Goal: Task Accomplishment & Management: Use online tool/utility

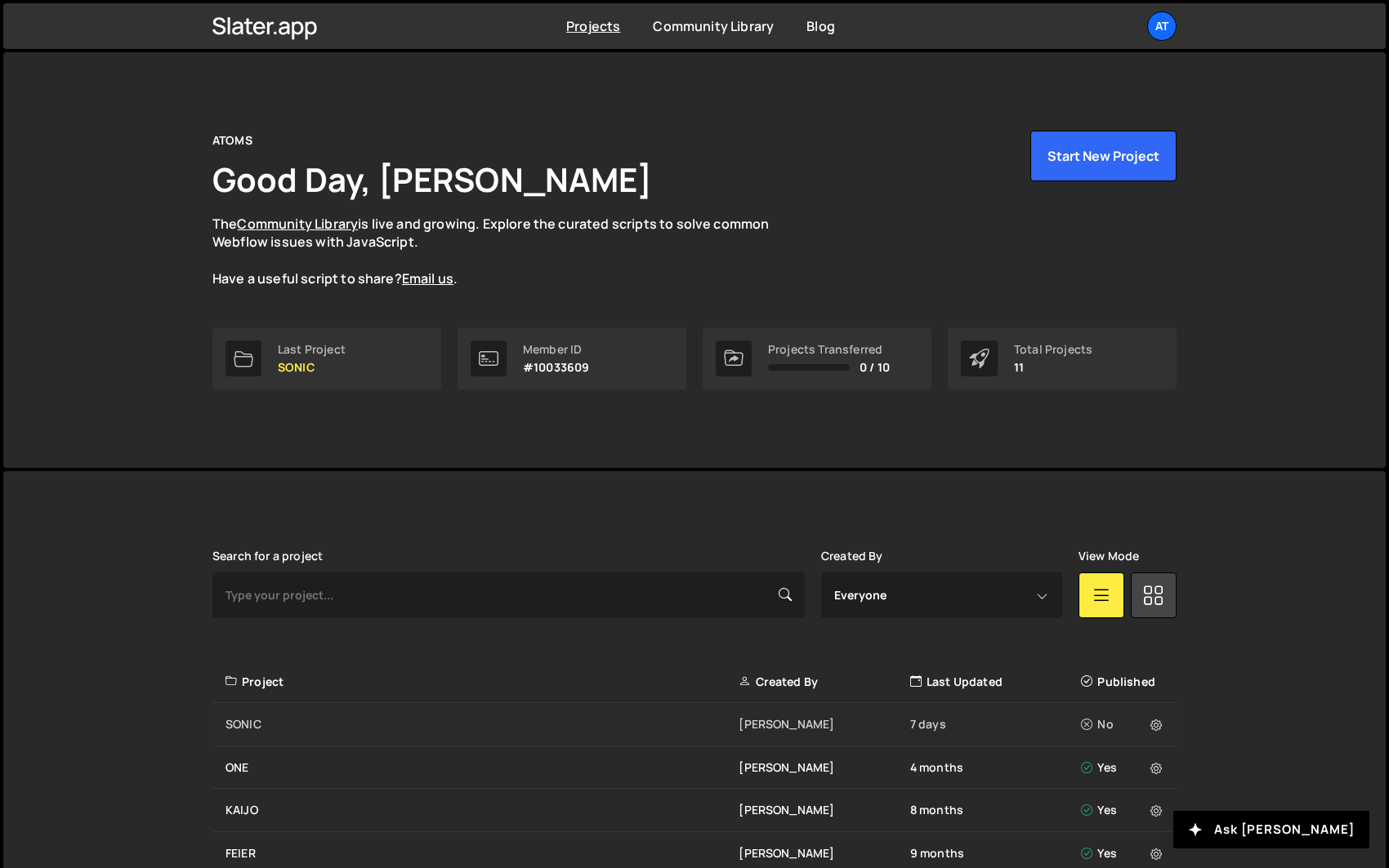
click at [374, 714] on div "SONIC Matthijs van Schuppen 7 days No" at bounding box center [694, 725] width 964 height 44
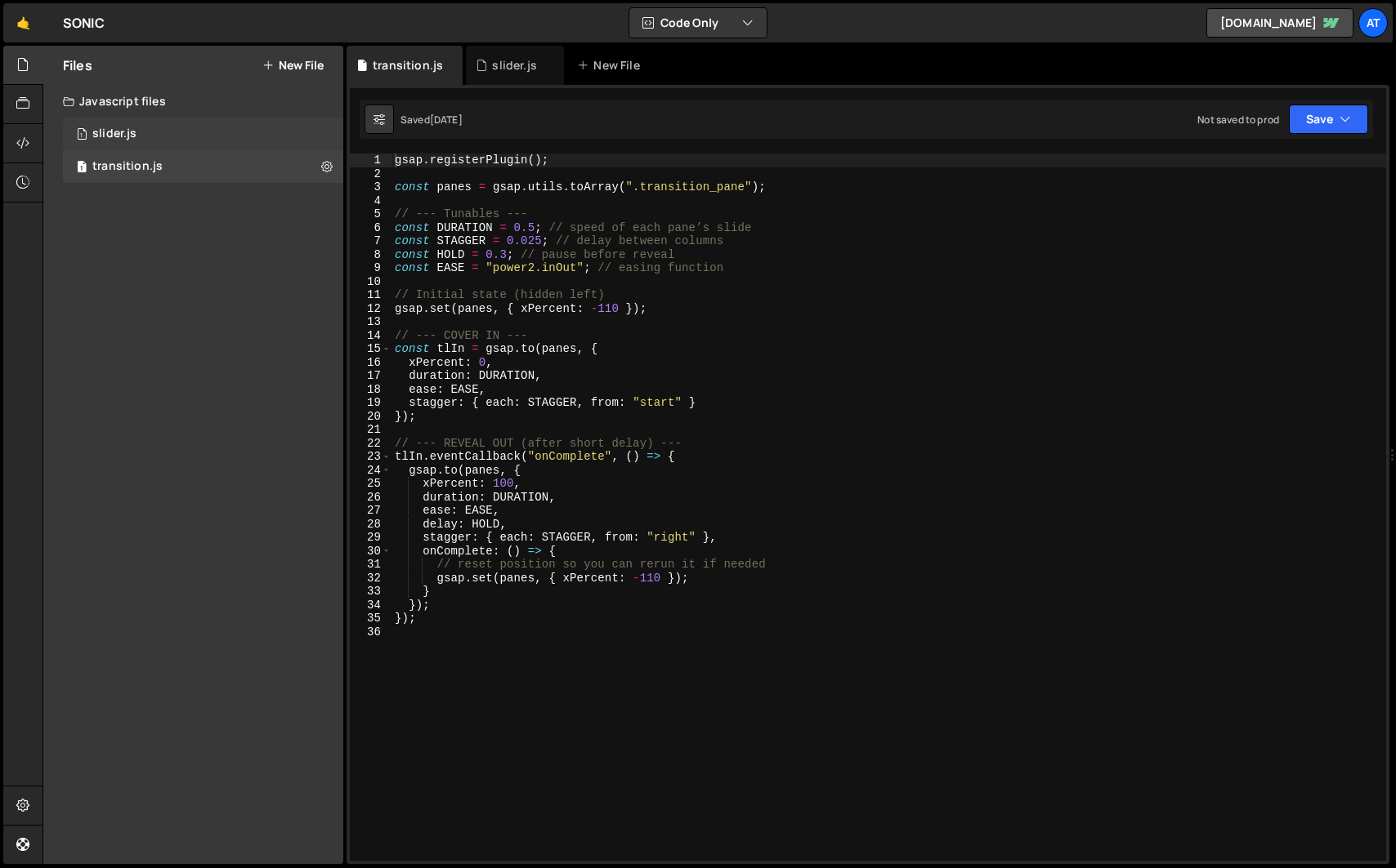
click at [183, 132] on div "1 slider.js 0" at bounding box center [203, 134] width 281 height 33
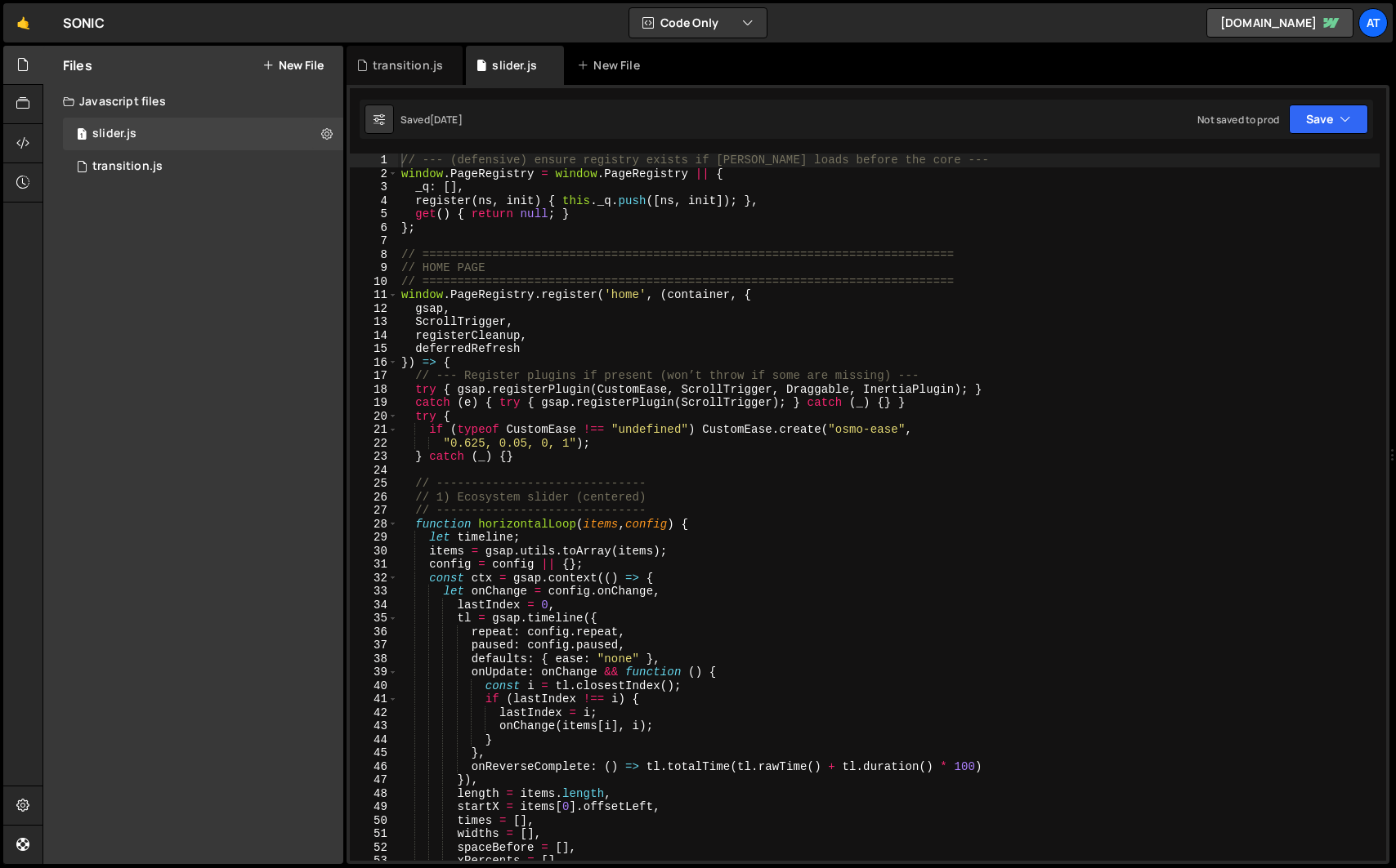
click at [449, 377] on div "// --- (defensive) ensure registry exists if [PERSON_NAME] loads before the cor…" at bounding box center [889, 520] width 981 height 734
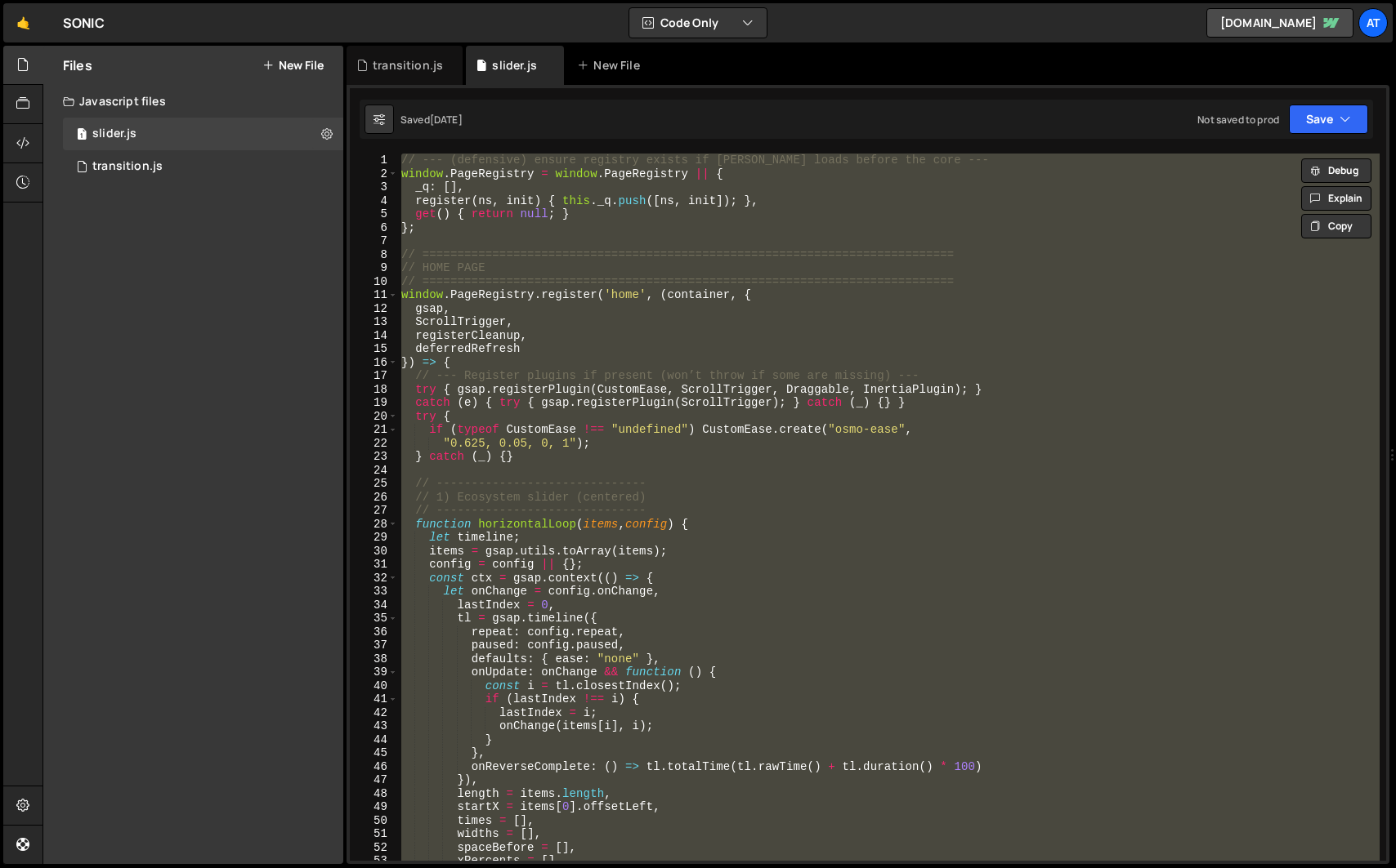
click at [452, 355] on div "// --- (defensive) ensure registry exists if [PERSON_NAME] loads before the cor…" at bounding box center [889, 506] width 981 height 707
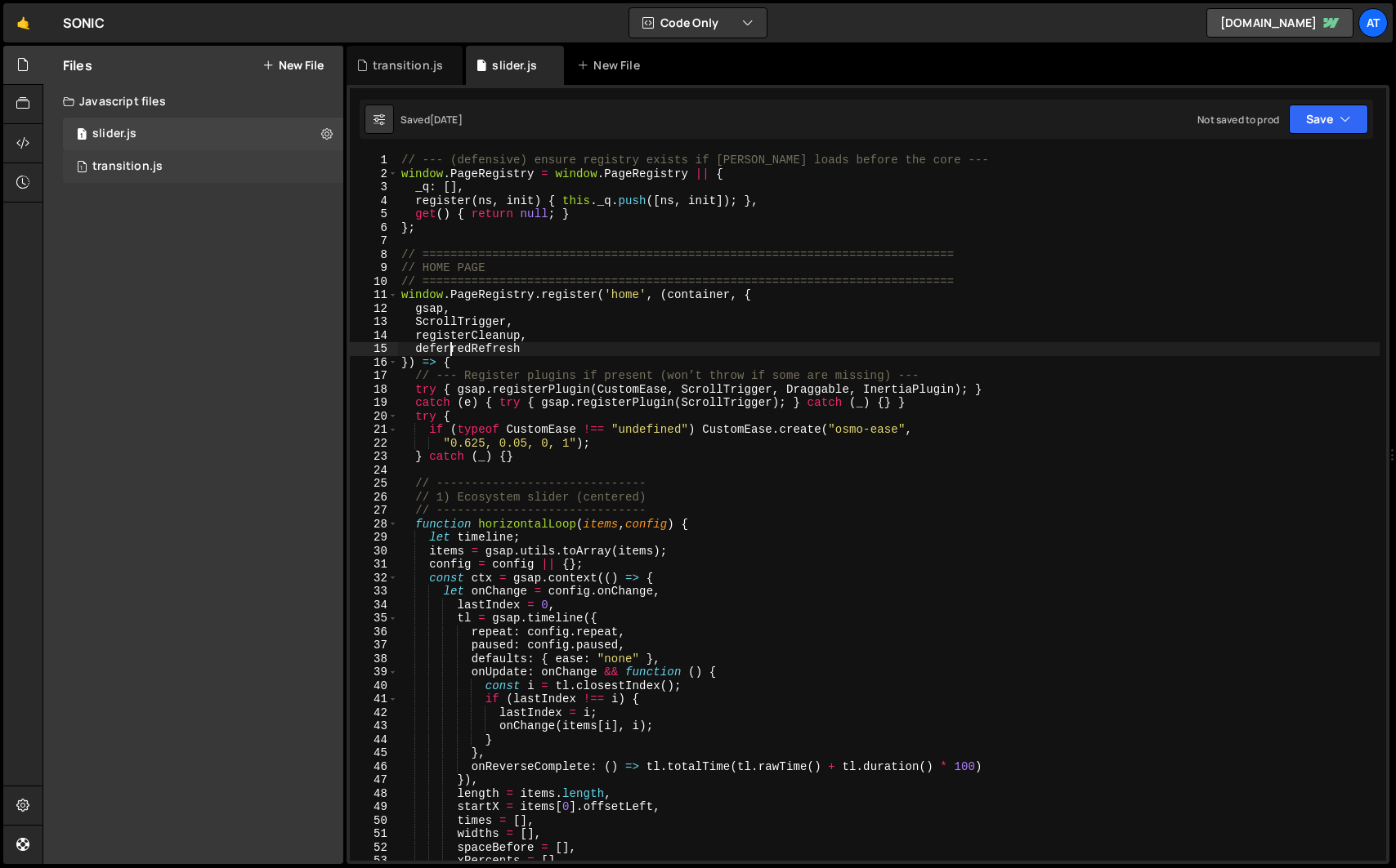
click at [248, 162] on div "1 transition.js 0" at bounding box center [203, 167] width 281 height 33
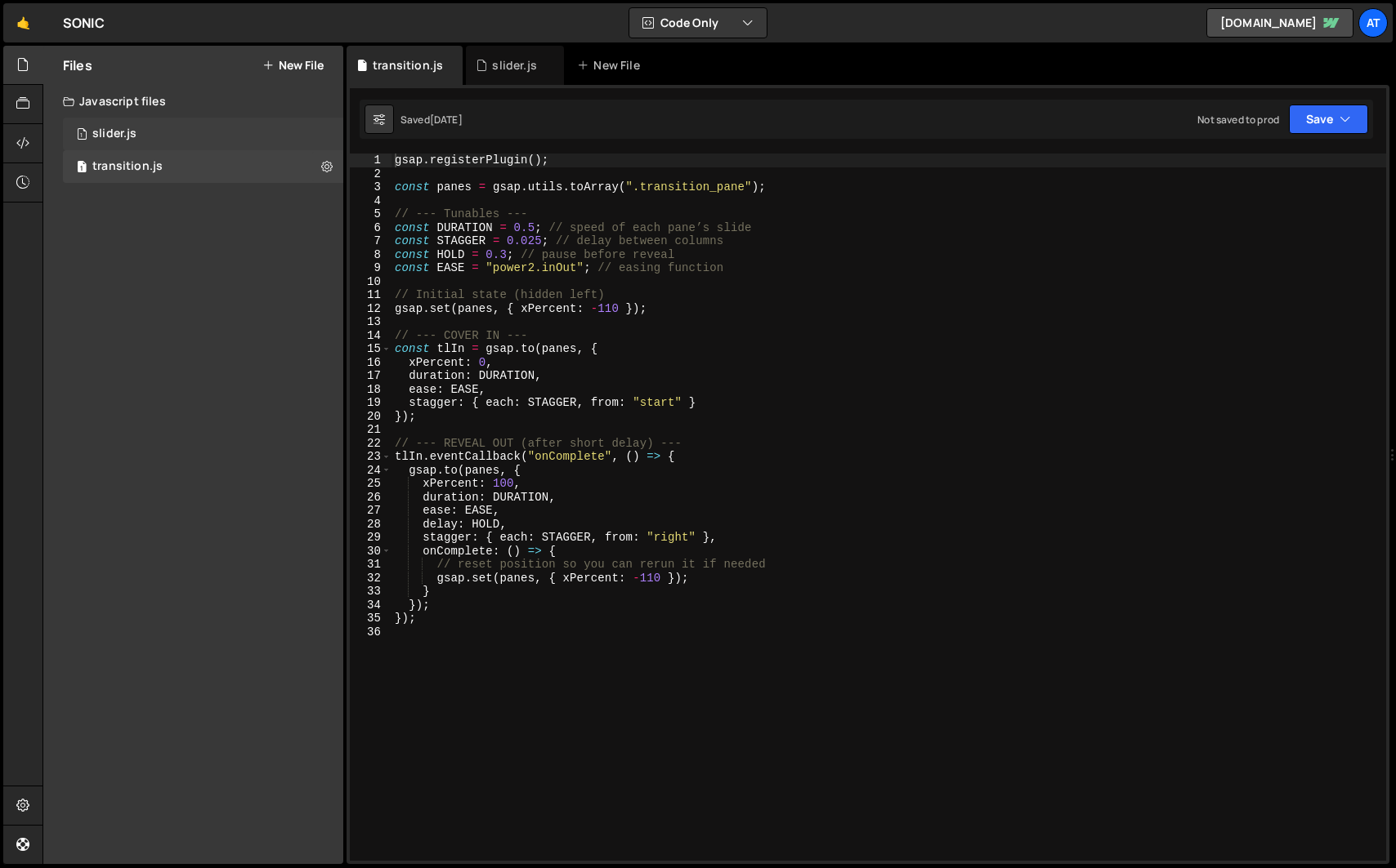
click at [248, 142] on div "1 slider.js 0" at bounding box center [203, 134] width 281 height 33
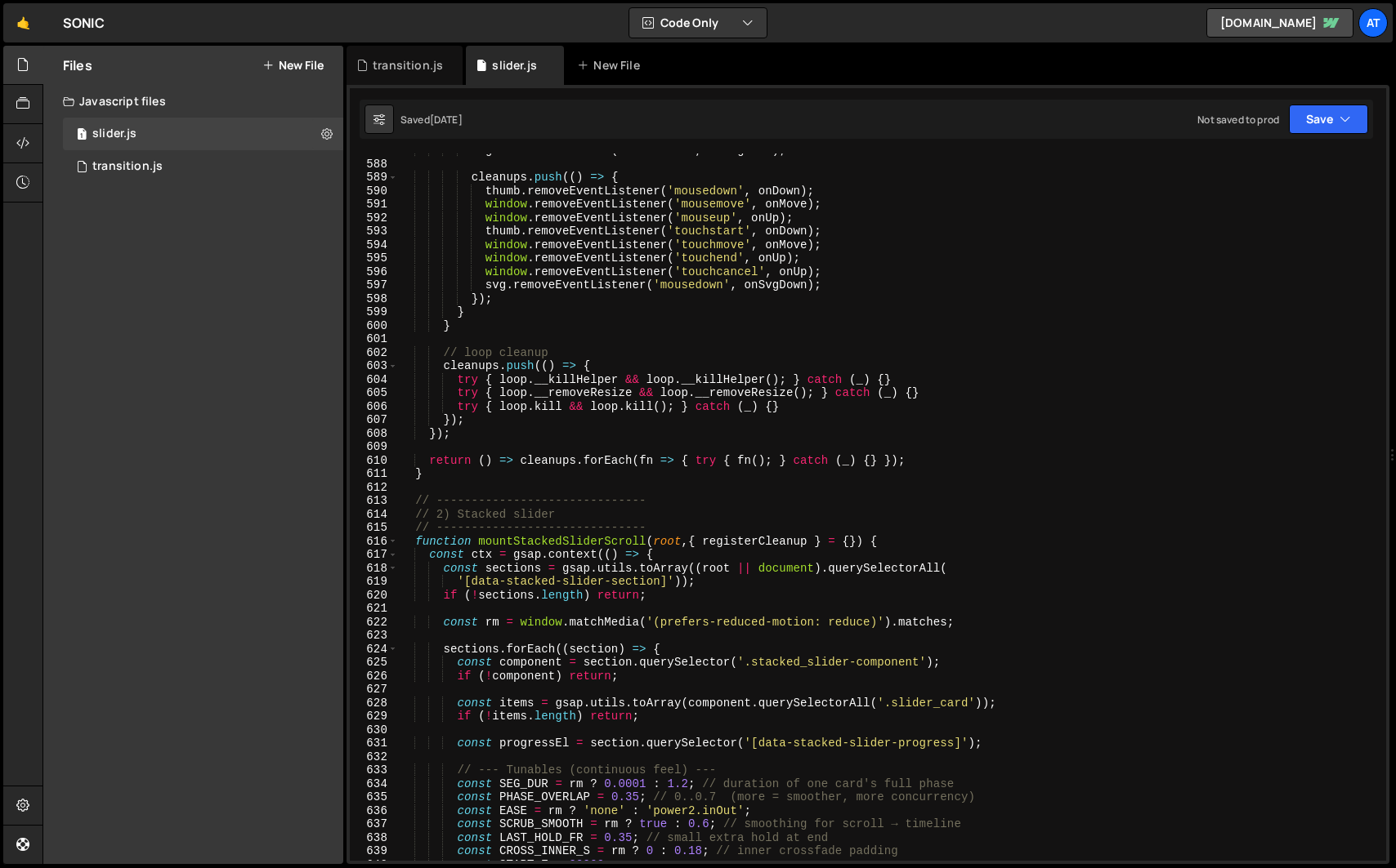
scroll to position [8030, 0]
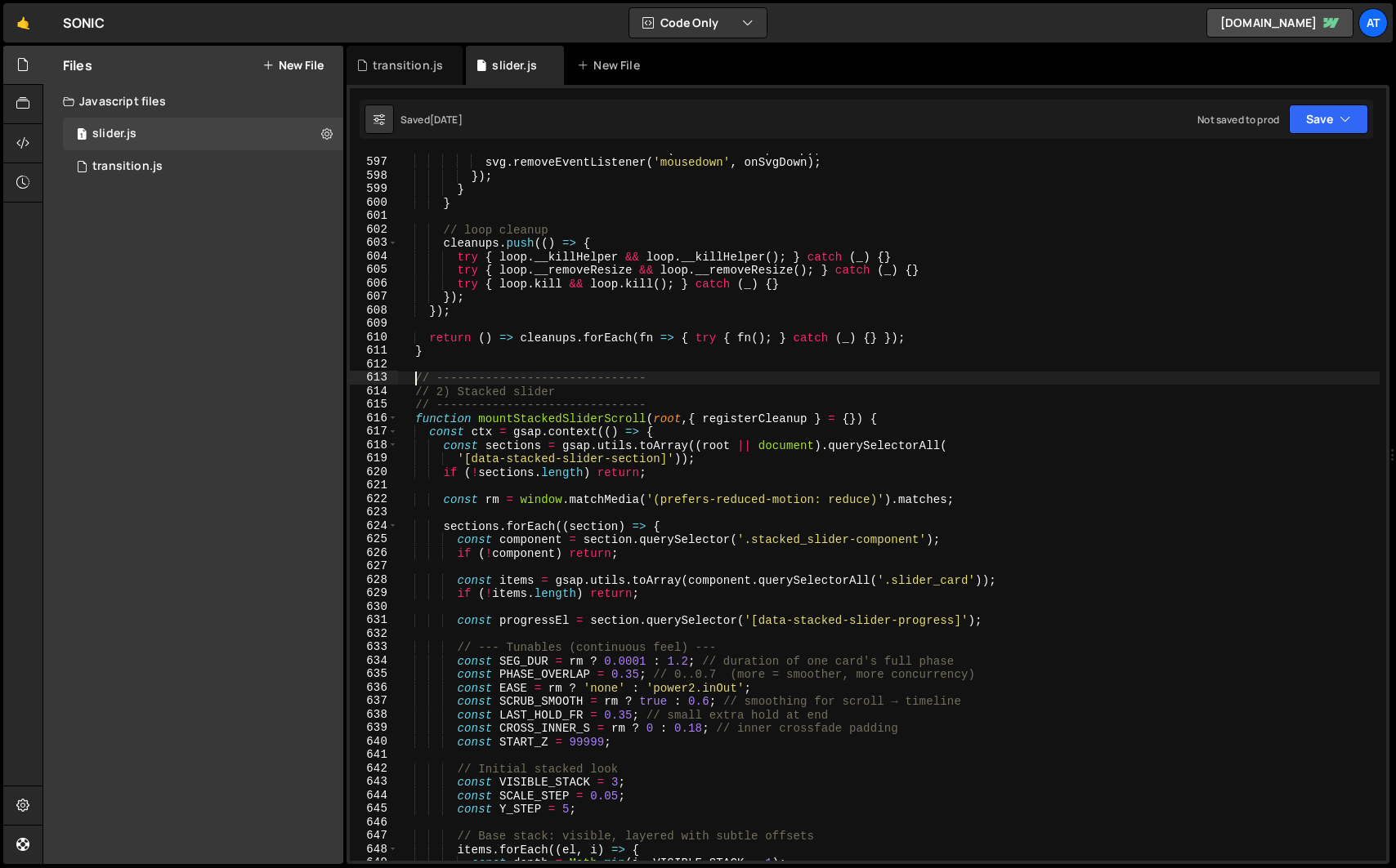
click at [412, 378] on div "window . removeEventListener ( 'touchcancel' , onUp ) ; svg . removeEventListen…" at bounding box center [889, 509] width 981 height 734
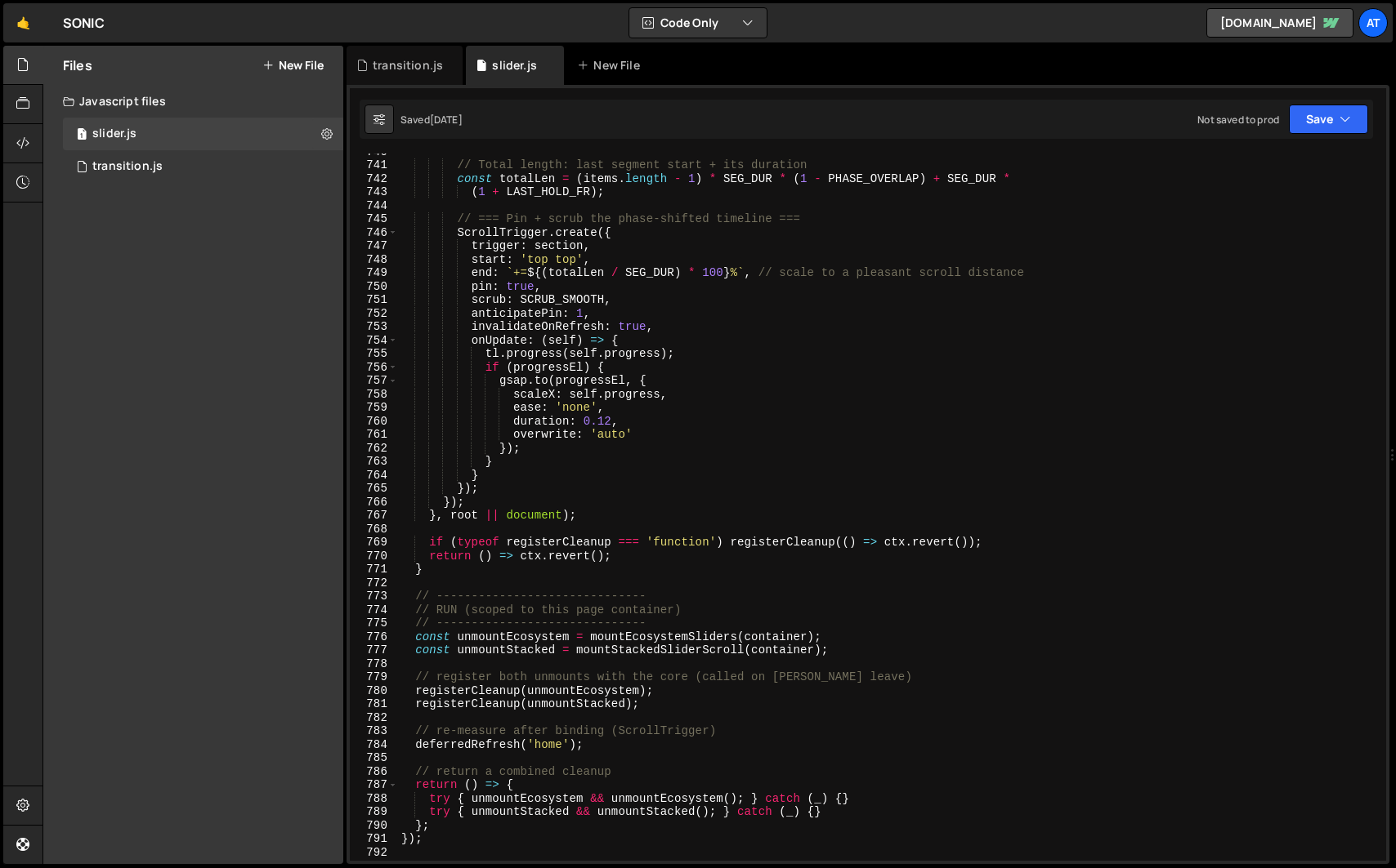
scroll to position [9970, 0]
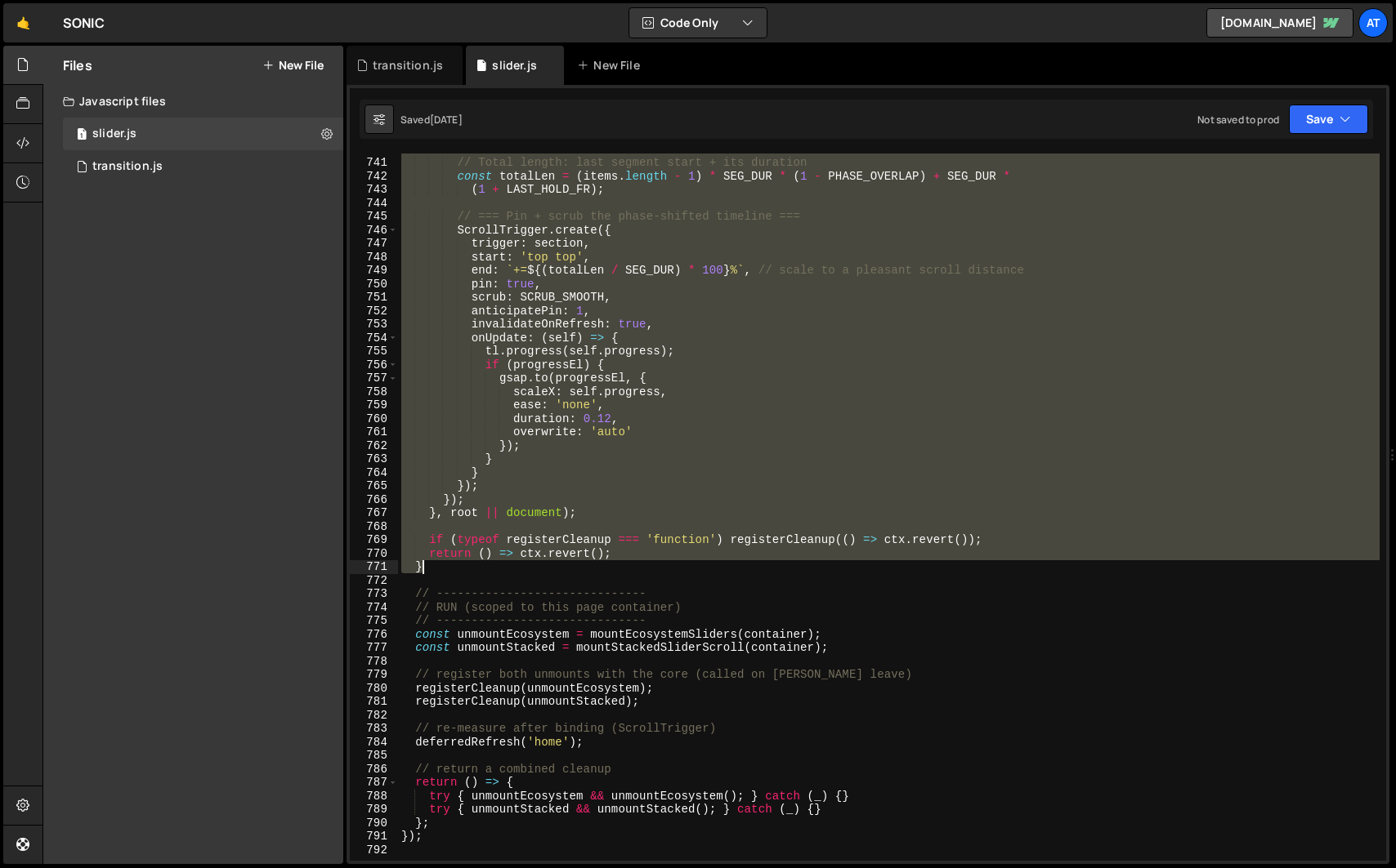
click at [446, 564] on div "// Total length: last segment start + its duration const totalLen = ( items . l…" at bounding box center [889, 509] width 981 height 734
paste textarea
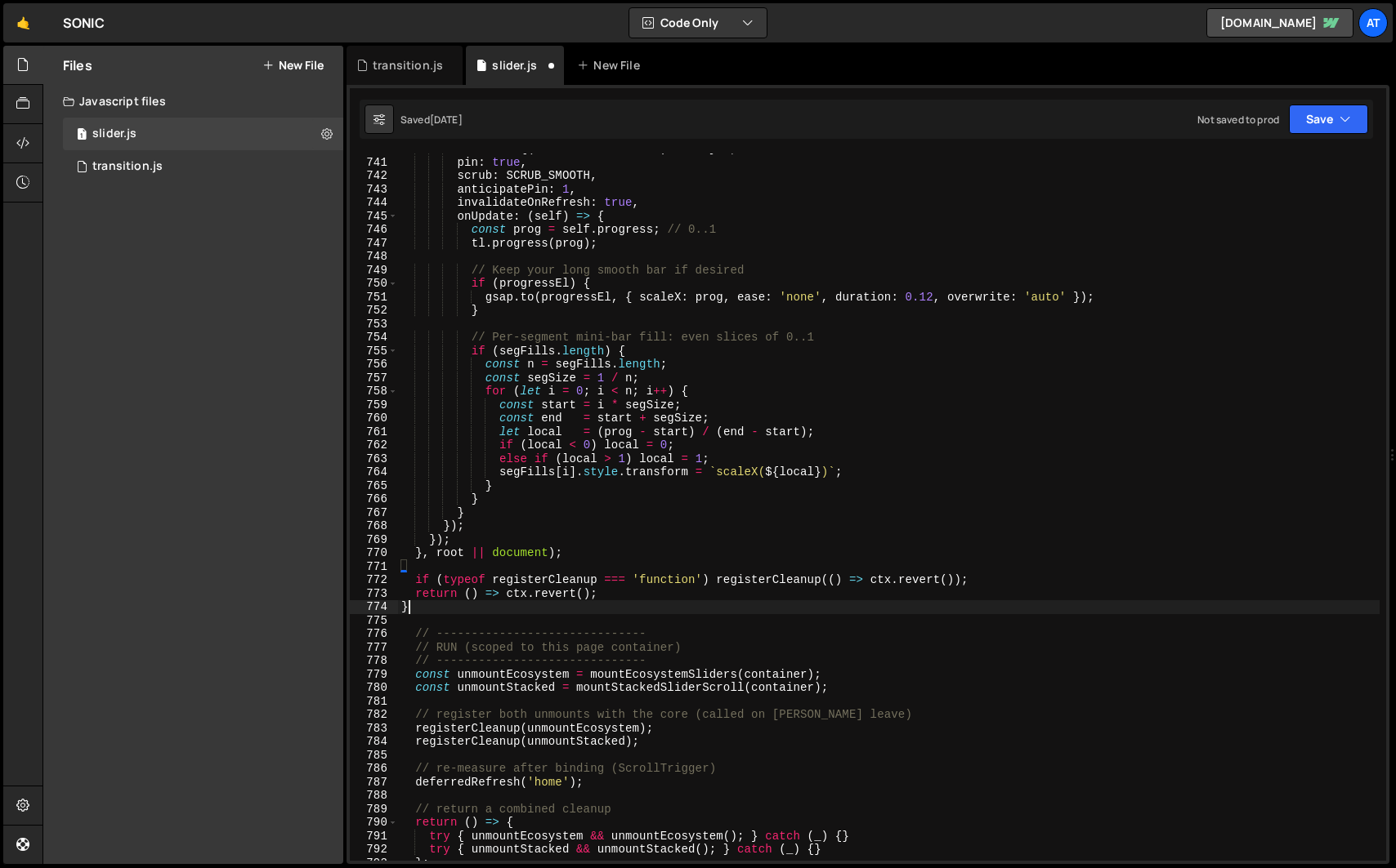
scroll to position [9983, 0]
type textarea "else if (local > 1) local = 1;"
